Goal: Information Seeking & Learning: Check status

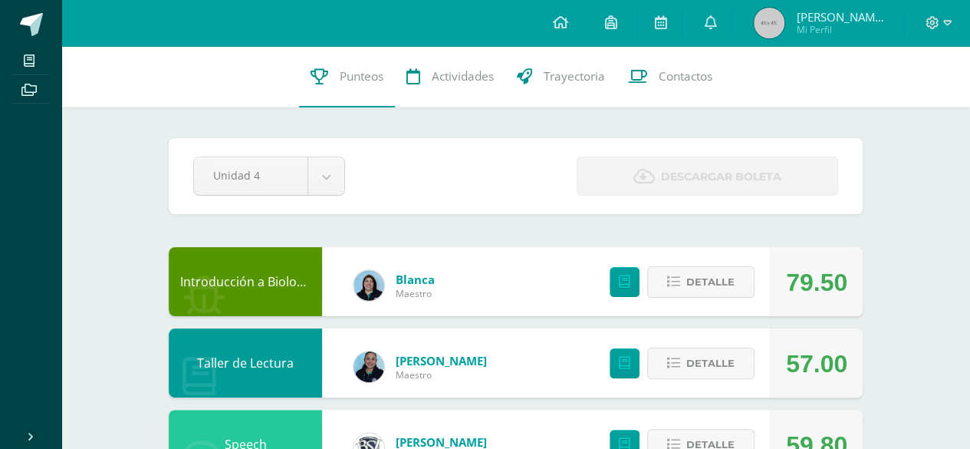
scroll to position [8, 0]
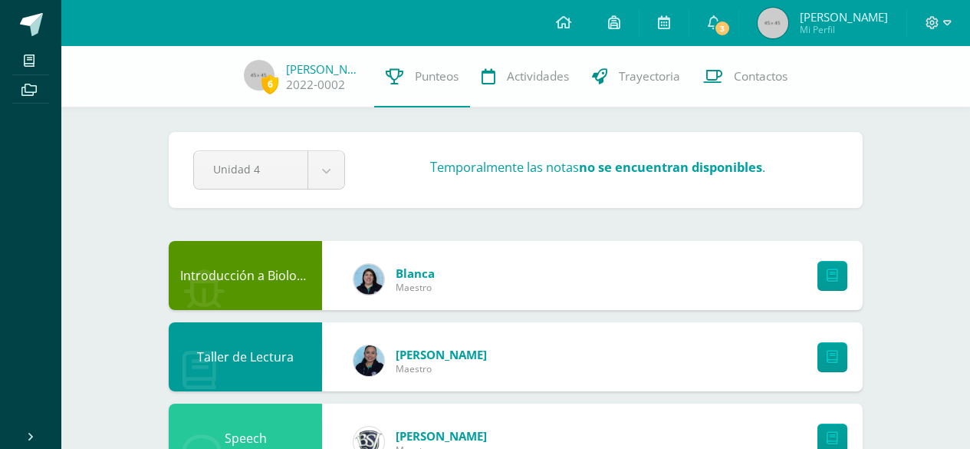
scroll to position [8, 0]
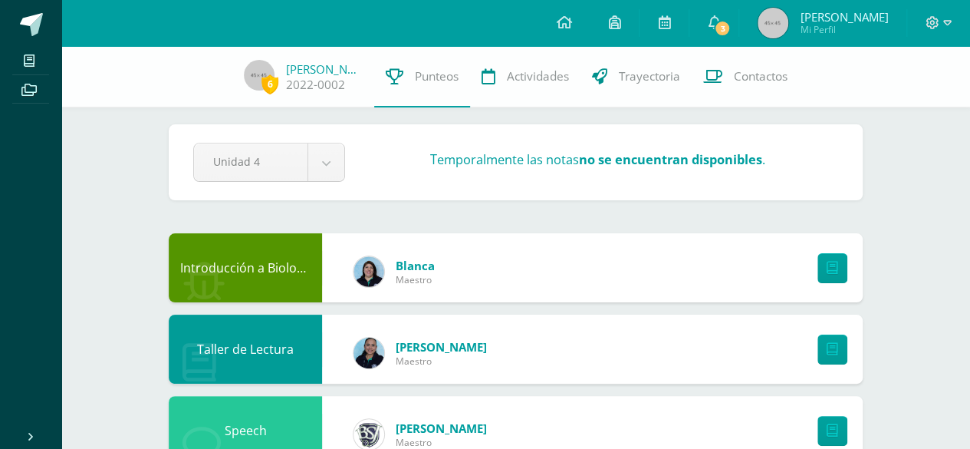
click at [273, 87] on span "6" at bounding box center [270, 83] width 17 height 19
click at [270, 87] on span "6" at bounding box center [270, 83] width 17 height 19
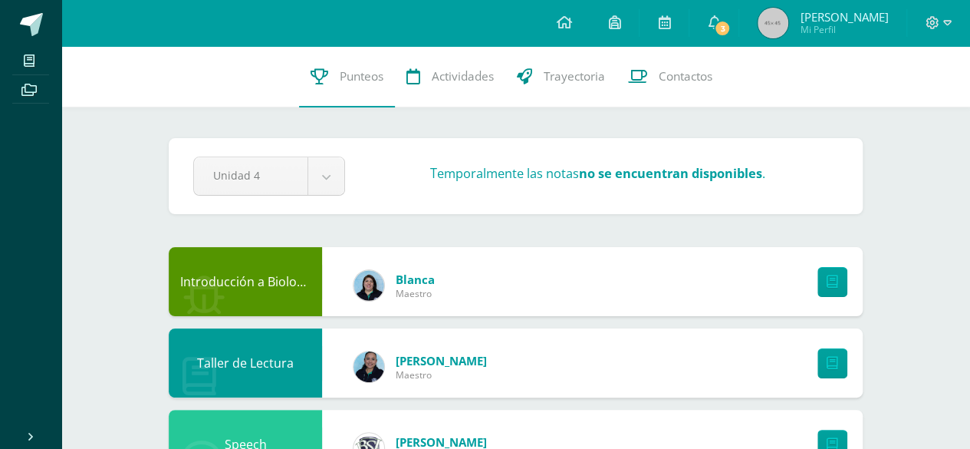
scroll to position [0, 0]
click at [723, 21] on span "3" at bounding box center [722, 28] width 17 height 17
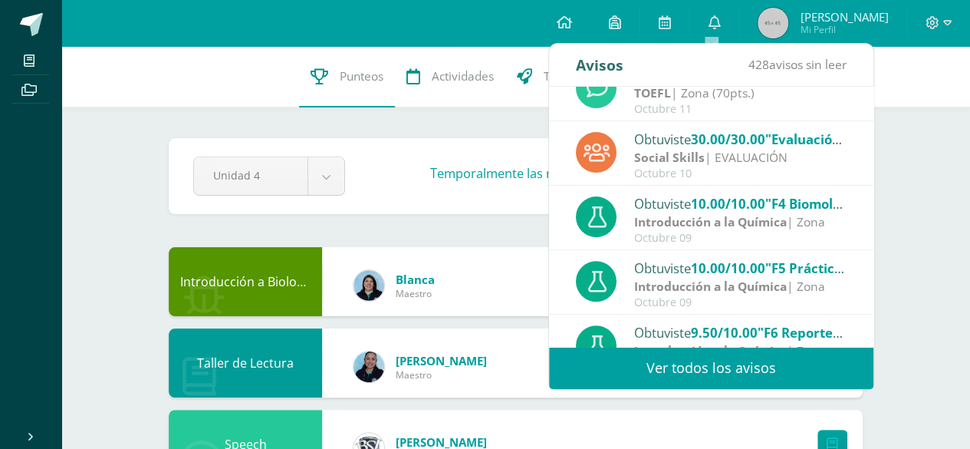
scroll to position [244, 0]
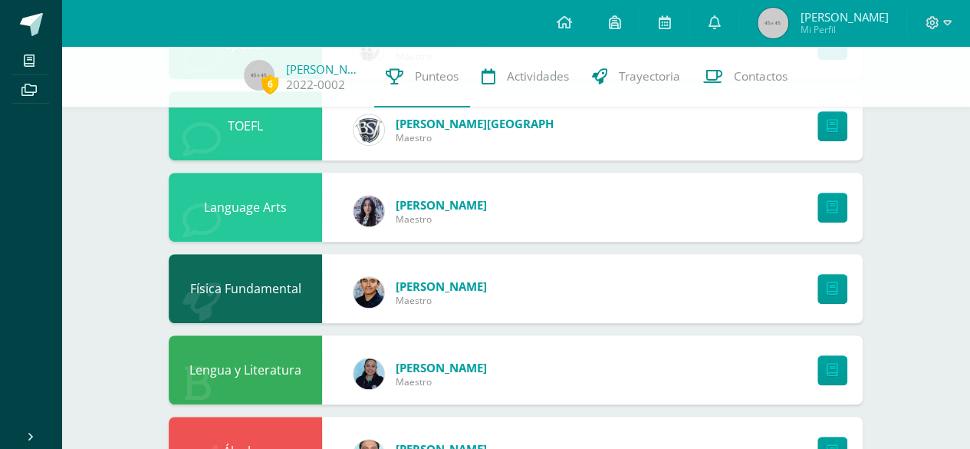
scroll to position [393, 0]
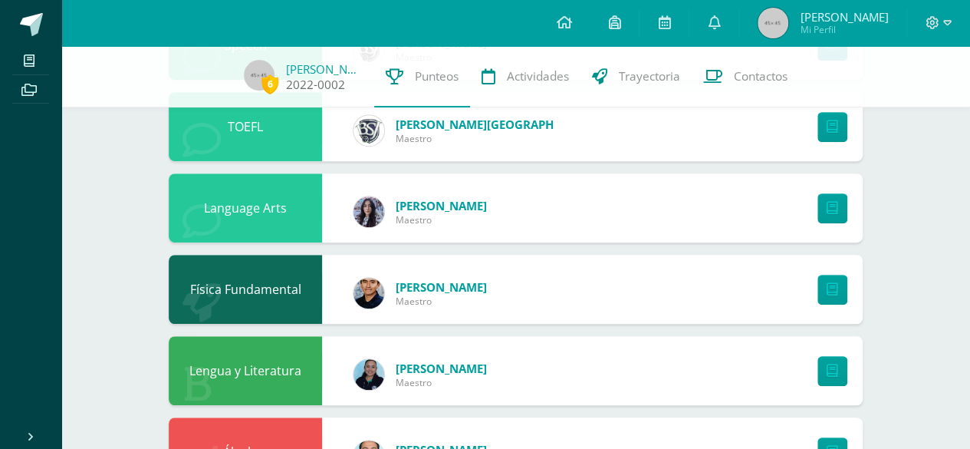
click at [265, 85] on span "6" at bounding box center [270, 83] width 17 height 19
click at [313, 72] on link "[PERSON_NAME]" at bounding box center [324, 68] width 77 height 15
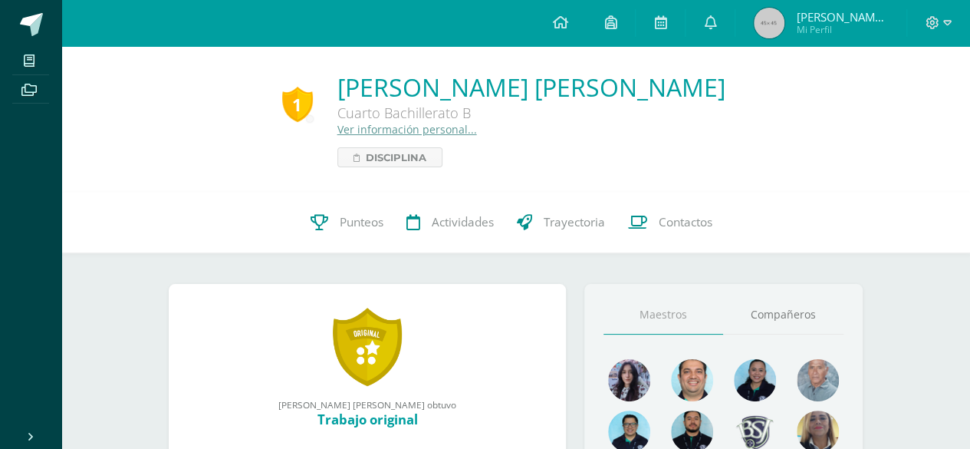
click at [293, 100] on div "1" at bounding box center [297, 104] width 31 height 35
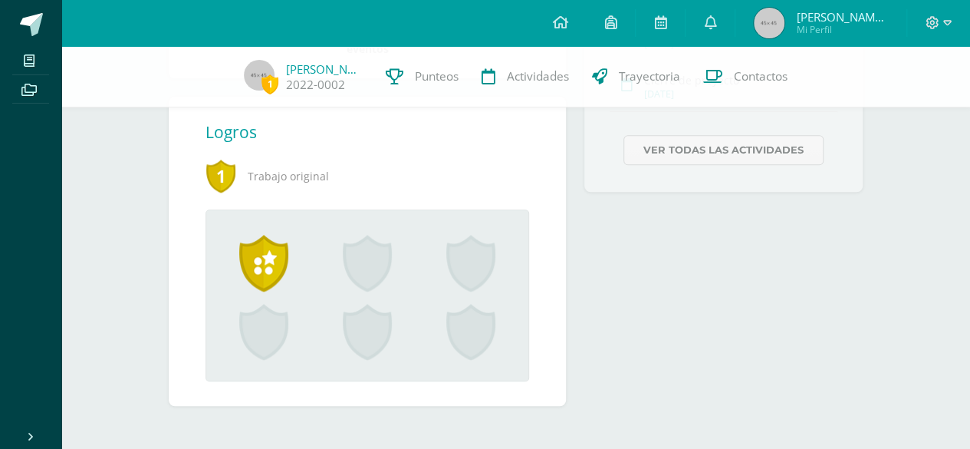
scroll to position [563, 0]
click at [273, 264] on span at bounding box center [263, 263] width 49 height 57
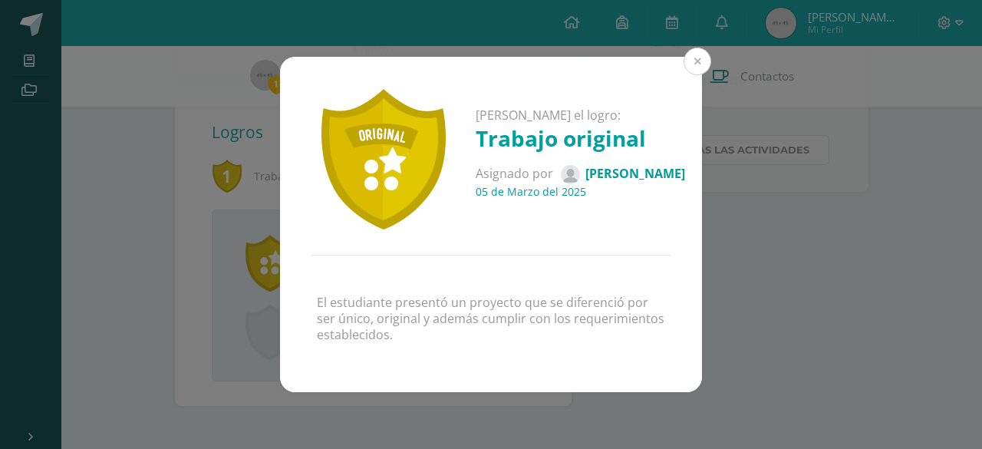
click at [700, 56] on button at bounding box center [697, 62] width 28 height 28
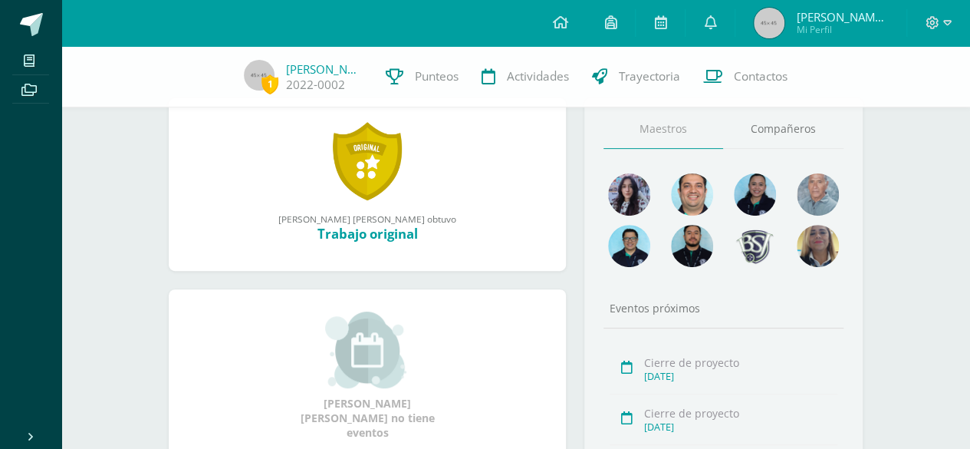
scroll to position [176, 0]
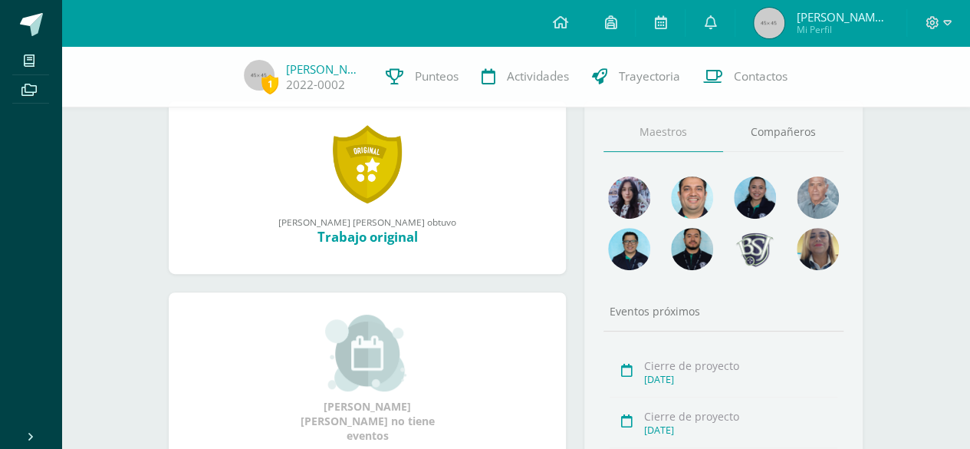
click at [380, 169] on link at bounding box center [367, 164] width 69 height 80
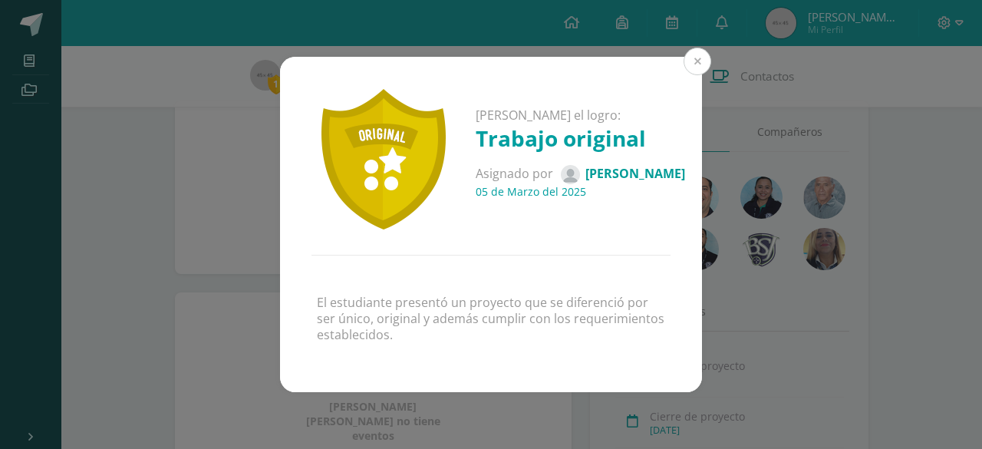
click at [703, 64] on button at bounding box center [697, 62] width 28 height 28
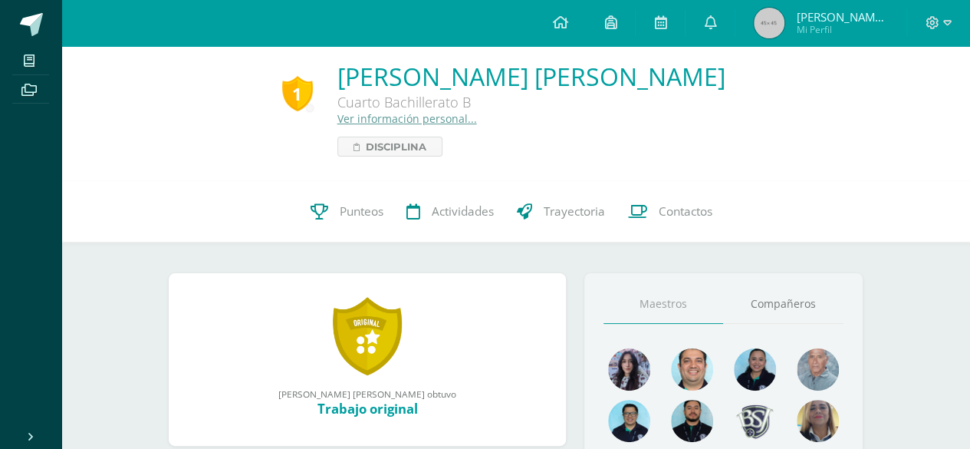
scroll to position [0, 0]
